Goal: Find specific page/section: Find specific page/section

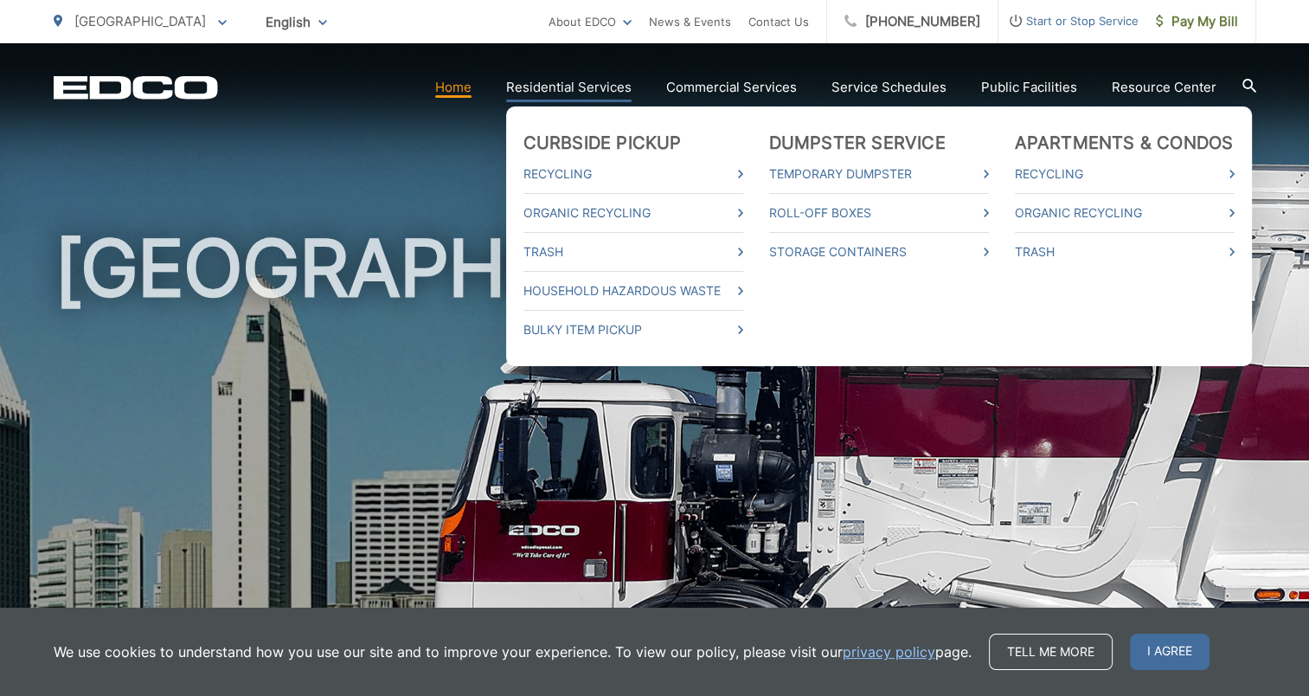
click at [565, 85] on link "Residential Services" at bounding box center [568, 87] width 125 height 21
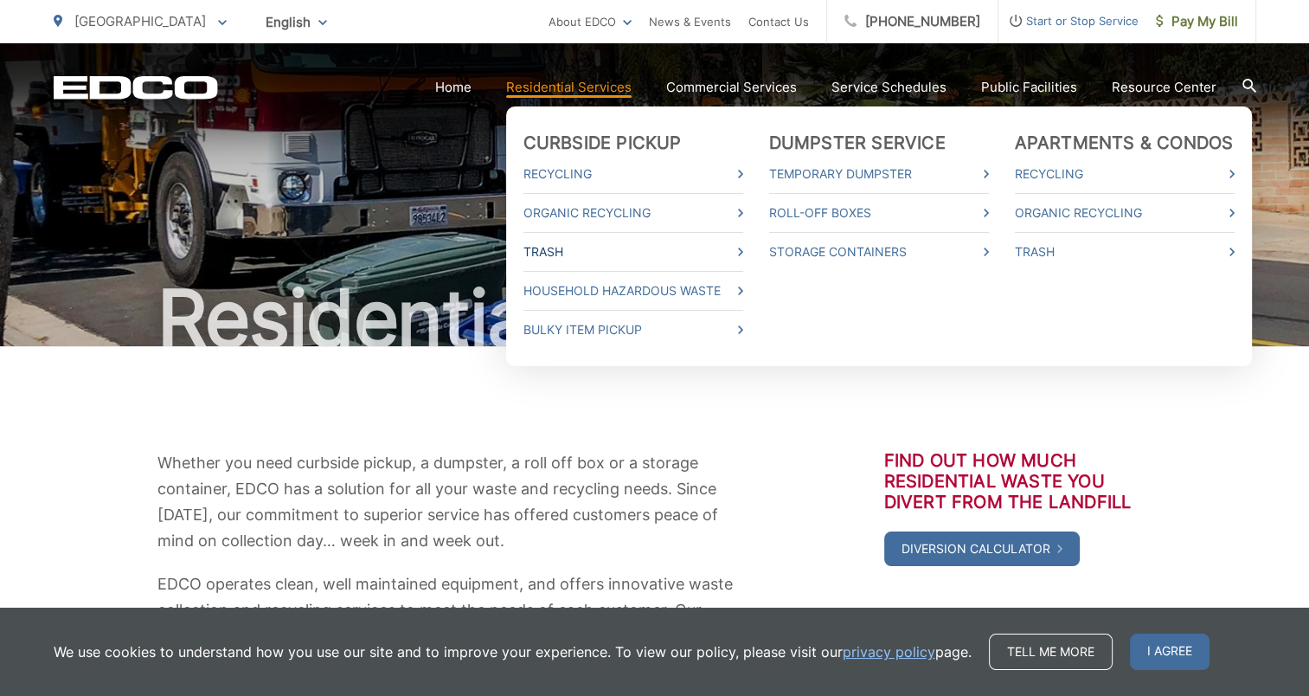
click at [554, 251] on link "Trash" at bounding box center [633, 251] width 220 height 21
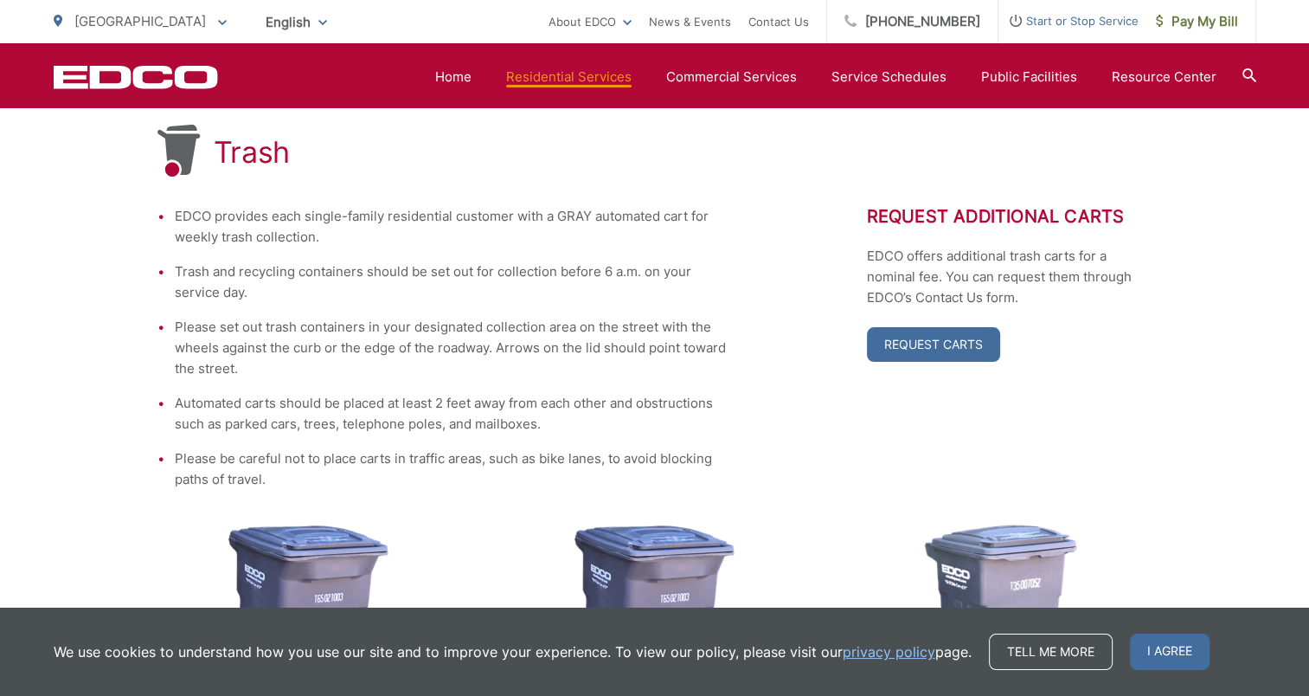
scroll to position [326, 0]
click at [896, 452] on div "Request Additional Carts EDCO offers additional trash carts for a nominal fee. …" at bounding box center [1009, 347] width 285 height 284
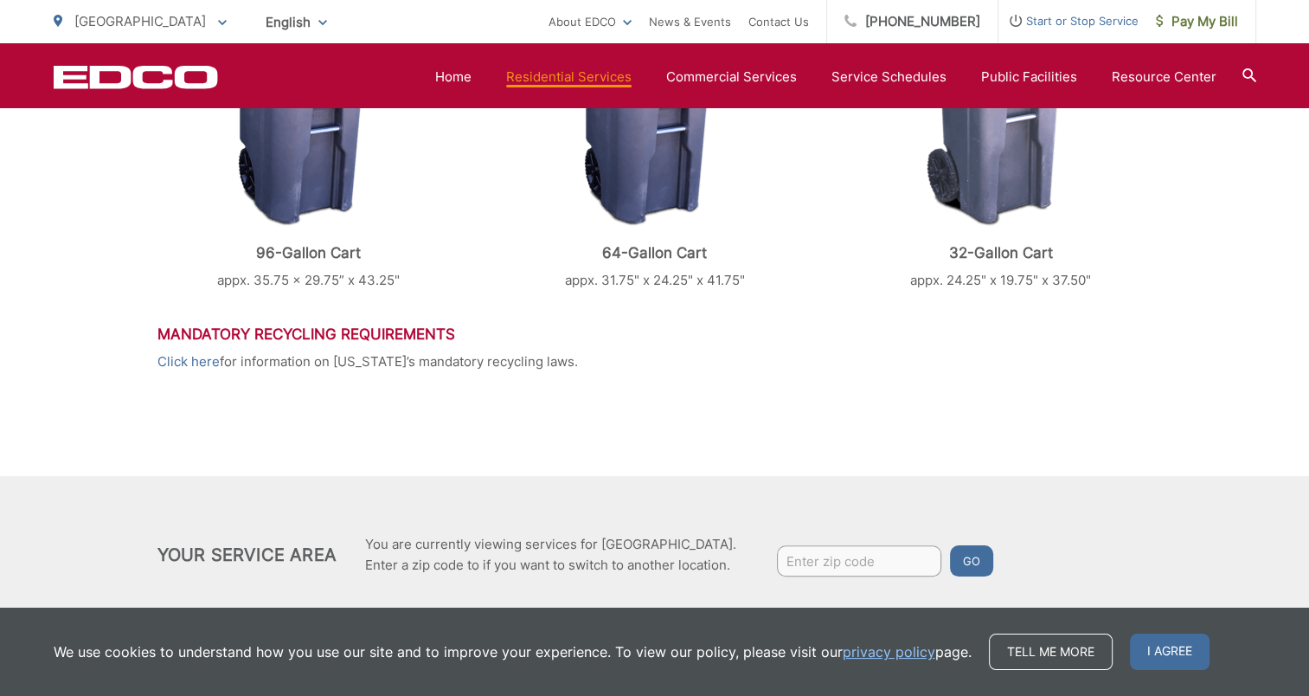
scroll to position [892, 0]
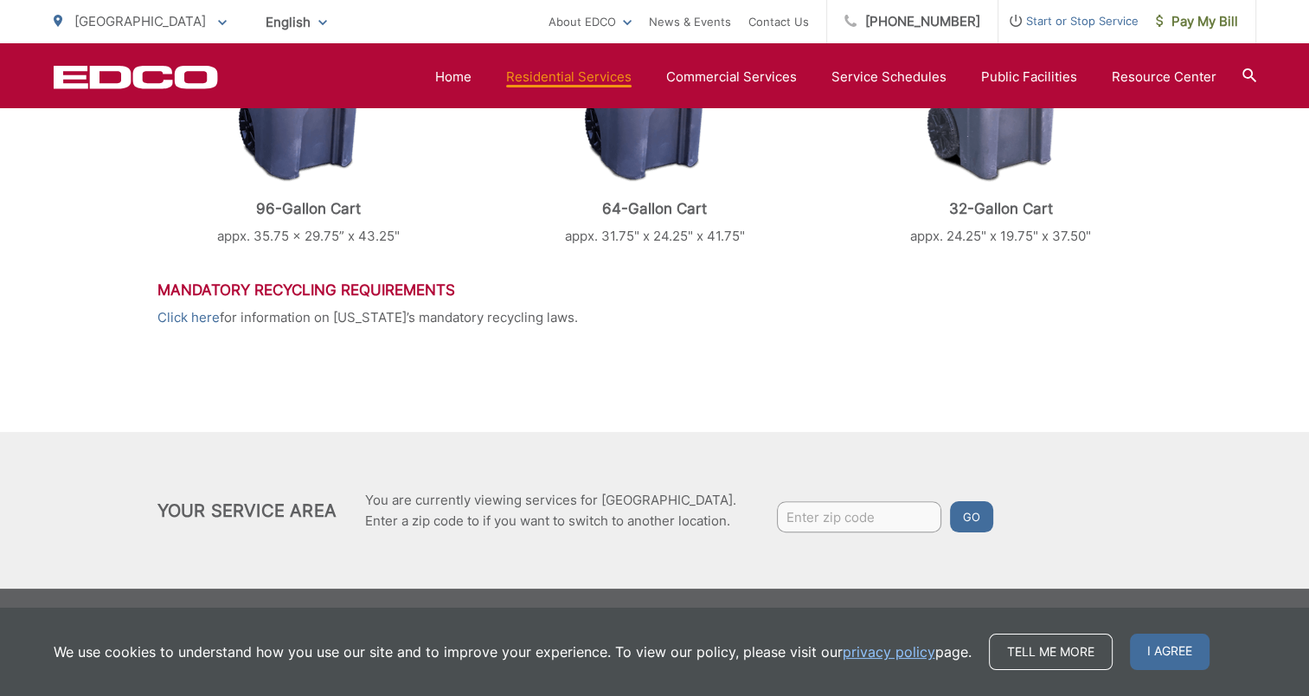
click at [850, 516] on input "Enter zip code" at bounding box center [859, 516] width 164 height 31
type input "92131"
click at [962, 512] on button "Go" at bounding box center [971, 516] width 43 height 31
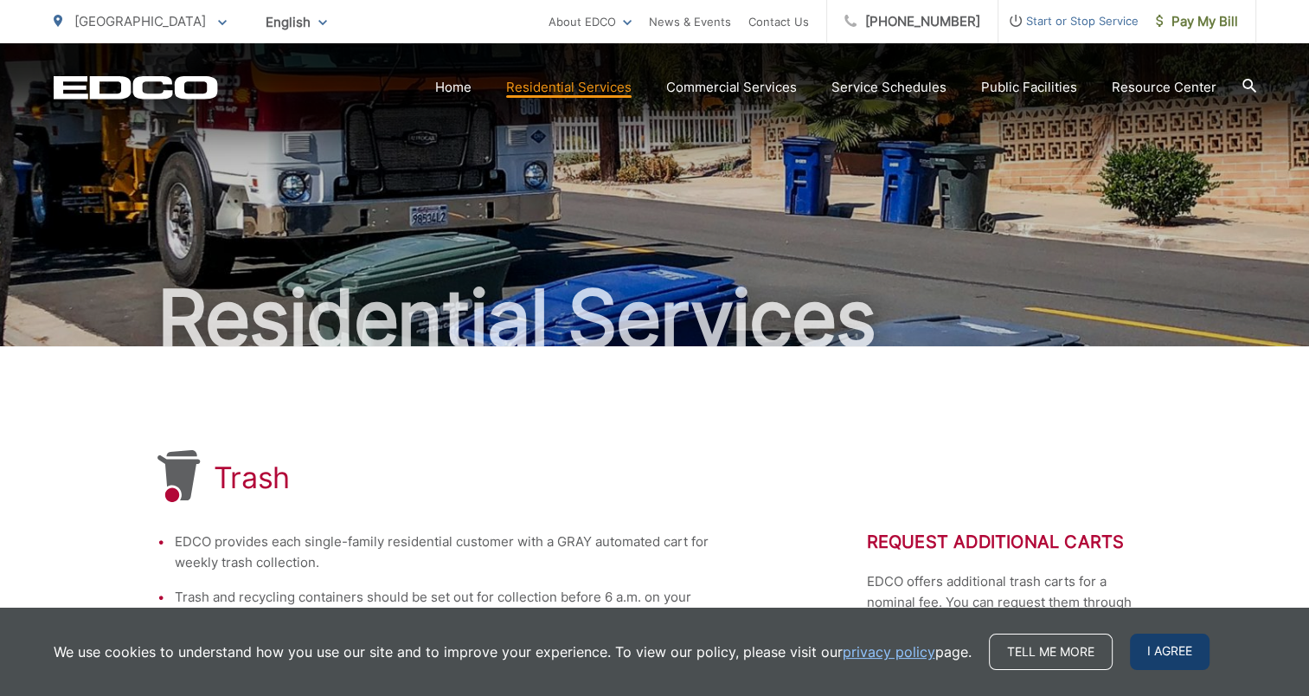
click at [1156, 646] on span "I agree" at bounding box center [1170, 651] width 80 height 36
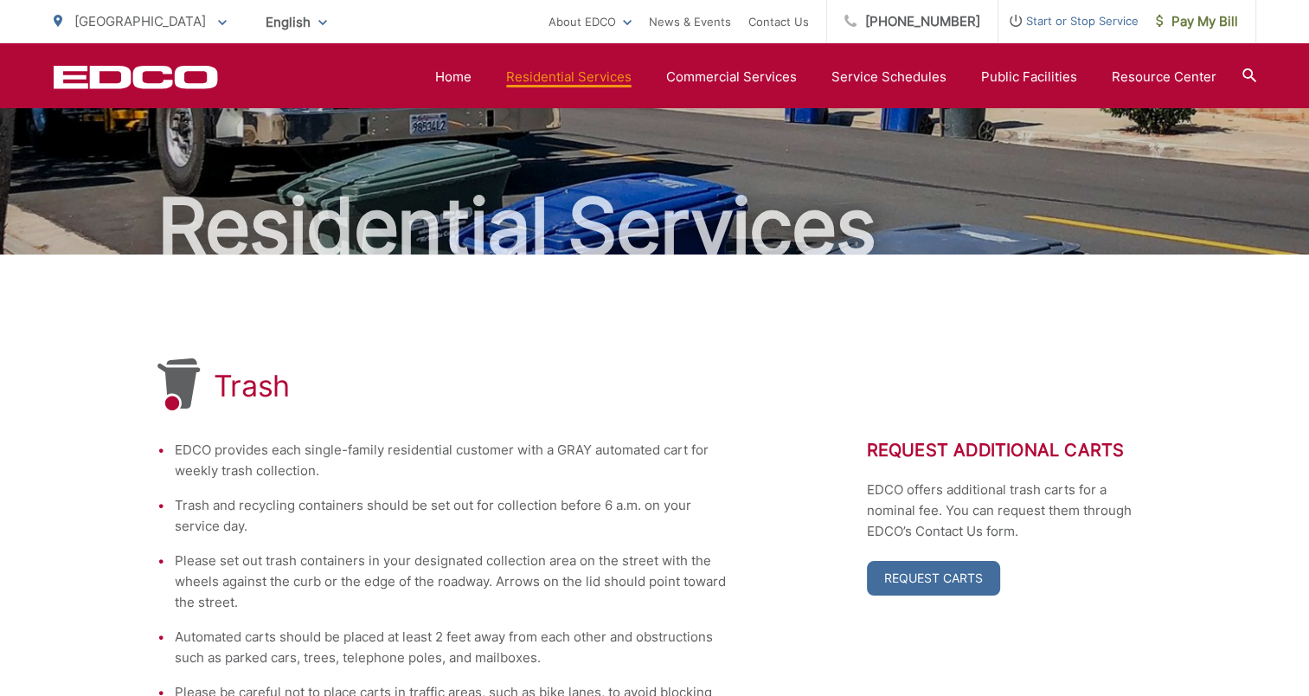
scroll to position [90, 0]
